Goal: Check status: Check status

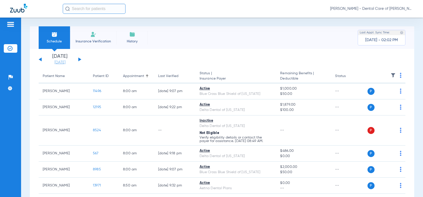
click at [65, 63] on link "[DATE]" at bounding box center [60, 62] width 30 height 5
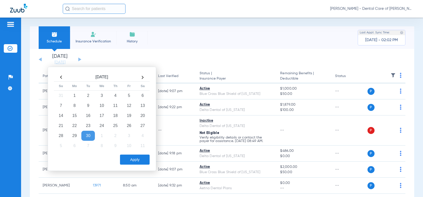
click at [143, 77] on th at bounding box center [143, 77] width 14 height 8
click at [101, 96] on td "1" at bounding box center [102, 96] width 14 height 10
click at [133, 161] on button "Apply" at bounding box center [135, 160] width 30 height 10
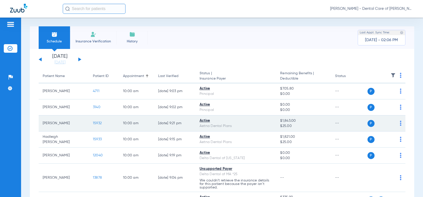
click at [97, 123] on span "15932" at bounding box center [97, 124] width 9 height 4
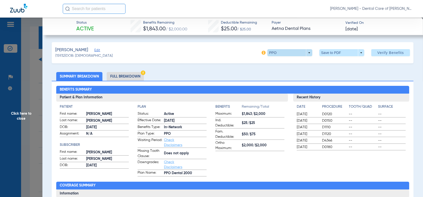
click at [305, 54] on span at bounding box center [290, 52] width 45 height 7
click at [315, 71] on div "PPO Out of Network" at bounding box center [306, 67] width 84 height 22
click at [116, 78] on div at bounding box center [211, 98] width 423 height 197
click at [120, 76] on li "Full Breakdown" at bounding box center [125, 76] width 37 height 9
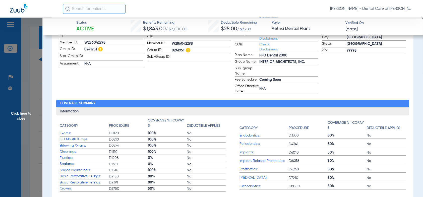
scroll to position [151, 0]
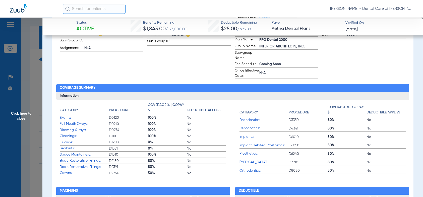
drag, startPoint x: 25, startPoint y: 117, endPoint x: 18, endPoint y: 114, distance: 7.5
click at [25, 117] on span "Click here to close" at bounding box center [21, 116] width 42 height 197
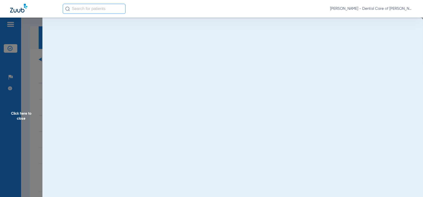
scroll to position [0, 0]
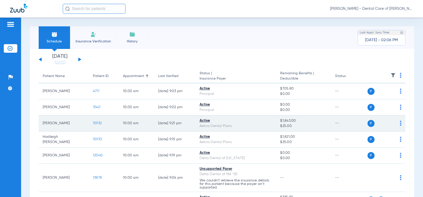
click at [95, 124] on span "15932" at bounding box center [97, 124] width 9 height 4
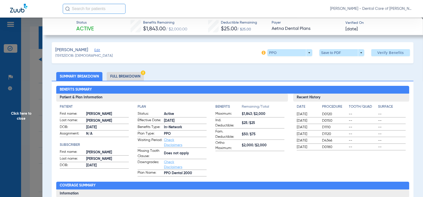
click at [27, 116] on span "Click here to close" at bounding box center [21, 116] width 42 height 197
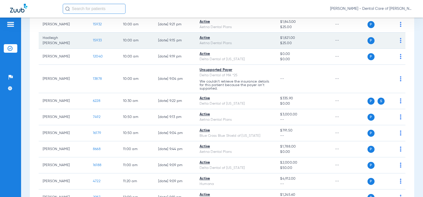
scroll to position [25, 0]
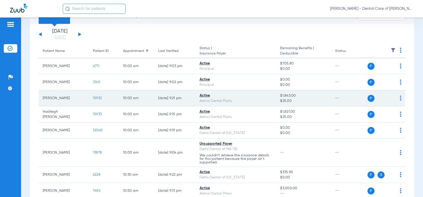
click at [95, 98] on span "15932" at bounding box center [97, 98] width 9 height 4
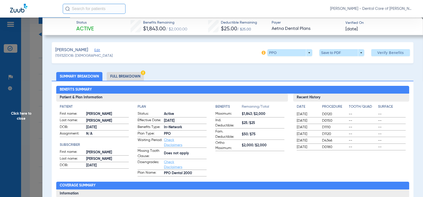
click at [123, 75] on li "Full Breakdown" at bounding box center [125, 76] width 37 height 9
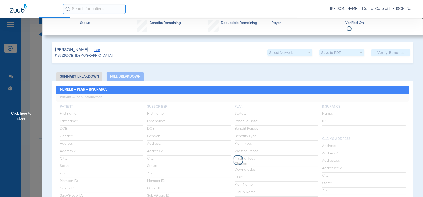
click at [17, 117] on span "Click here to close" at bounding box center [21, 116] width 42 height 197
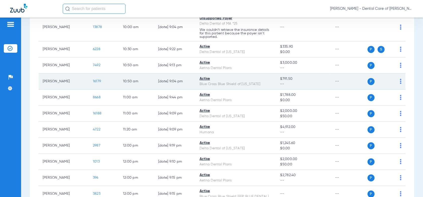
scroll to position [176, 0]
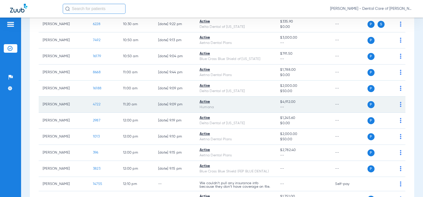
click at [94, 105] on span "4722" at bounding box center [97, 105] width 8 height 4
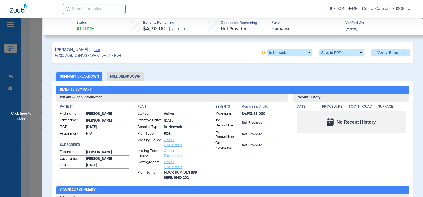
click at [123, 75] on li "Full Breakdown" at bounding box center [125, 76] width 37 height 9
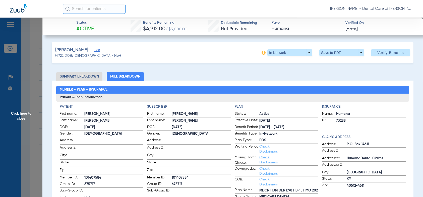
drag, startPoint x: 68, startPoint y: 75, endPoint x: 1, endPoint y: 88, distance: 68.0
click at [66, 76] on li "Summary Breakdown" at bounding box center [79, 76] width 46 height 9
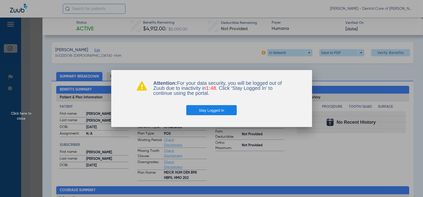
click at [202, 106] on button "Stay Logged In" at bounding box center [211, 110] width 50 height 10
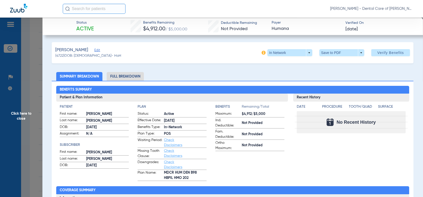
drag, startPoint x: 20, startPoint y: 116, endPoint x: 32, endPoint y: 118, distance: 12.6
click at [18, 116] on span "Click here to close" at bounding box center [21, 116] width 42 height 197
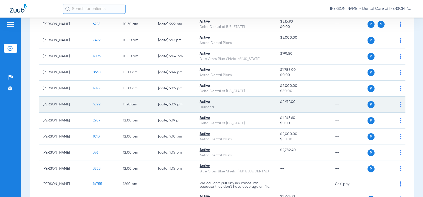
click at [100, 101] on td "4722" at bounding box center [104, 105] width 30 height 16
click at [98, 103] on span "4722" at bounding box center [97, 105] width 8 height 4
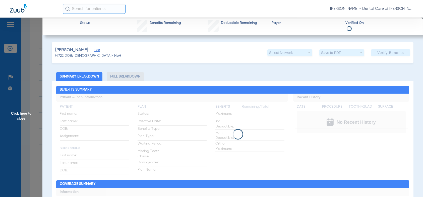
click at [127, 75] on li "Full Breakdown" at bounding box center [125, 76] width 37 height 9
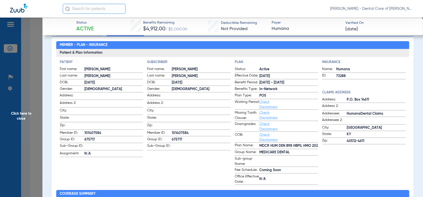
scroll to position [50, 0]
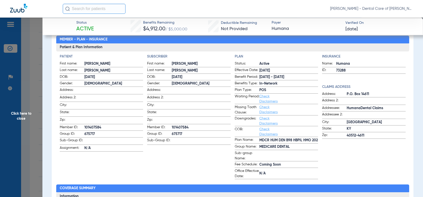
click at [23, 113] on span "Click here to close" at bounding box center [21, 116] width 42 height 197
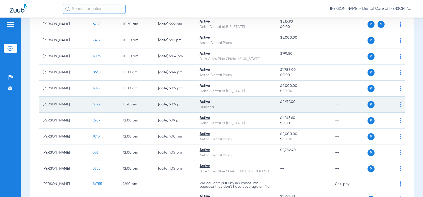
click at [98, 104] on span "4722" at bounding box center [97, 105] width 8 height 4
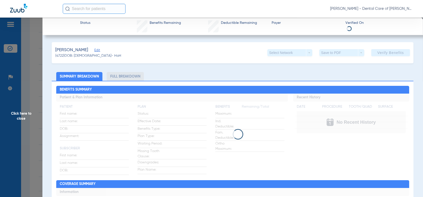
click at [123, 77] on li "Full Breakdown" at bounding box center [125, 76] width 37 height 9
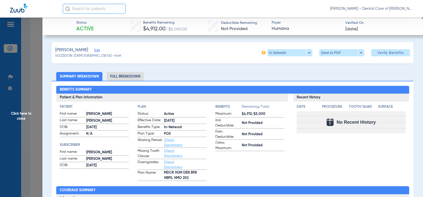
click at [123, 77] on li "Full Breakdown" at bounding box center [125, 76] width 37 height 9
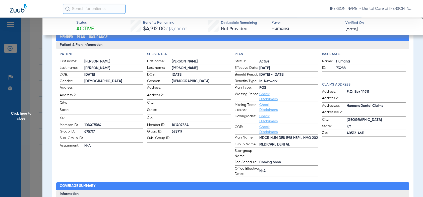
scroll to position [75, 0]
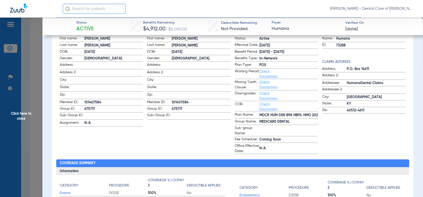
drag, startPoint x: 26, startPoint y: 104, endPoint x: 50, endPoint y: 101, distance: 24.3
click at [26, 104] on span "Click here to close" at bounding box center [21, 116] width 42 height 197
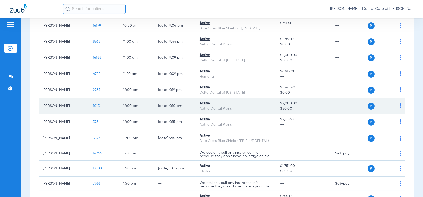
scroll to position [201, 0]
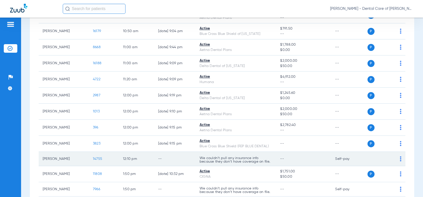
click at [98, 157] on span "14755" at bounding box center [97, 159] width 9 height 4
